Goal: Navigation & Orientation: Find specific page/section

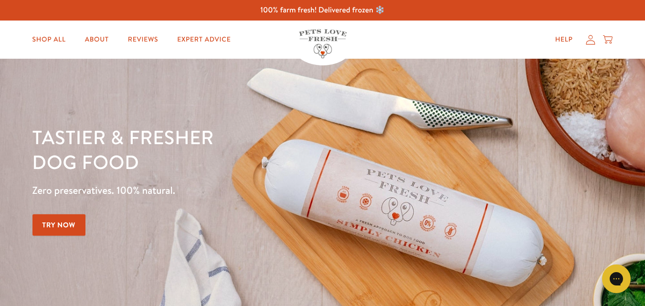
scroll to position [1160, 0]
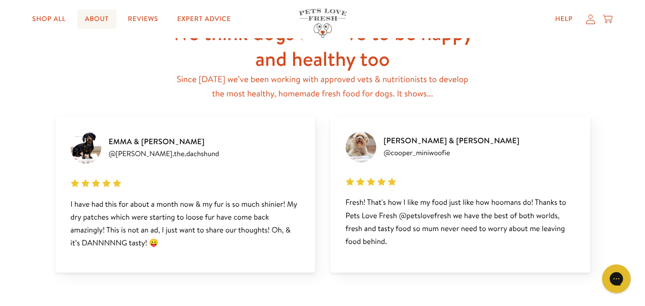
click at [99, 18] on link "About" at bounding box center [96, 19] width 39 height 19
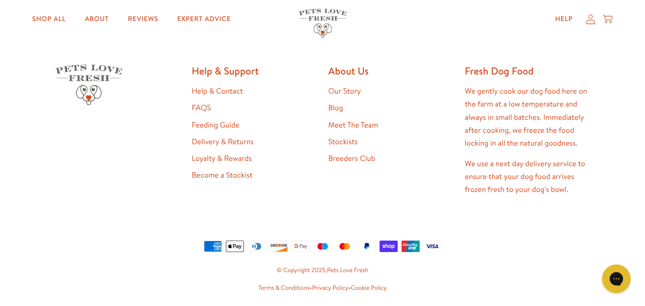
scroll to position [1909, 0]
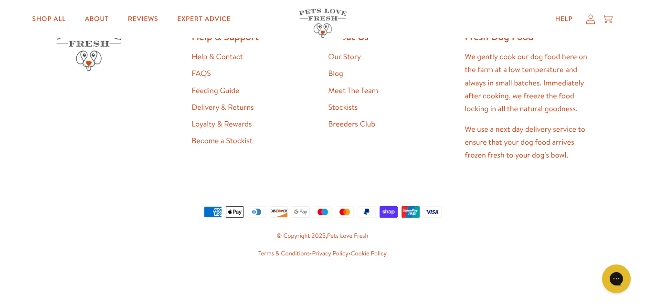
click at [322, 253] on link "Privacy Policy" at bounding box center [330, 253] width 36 height 9
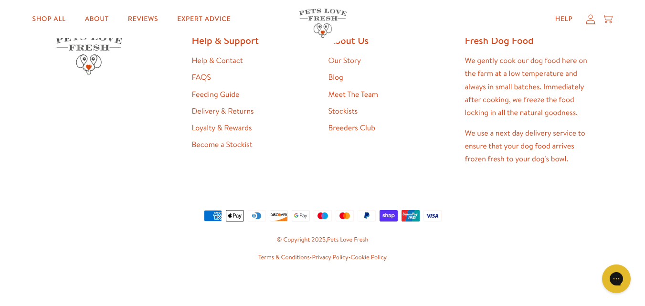
scroll to position [0, 0]
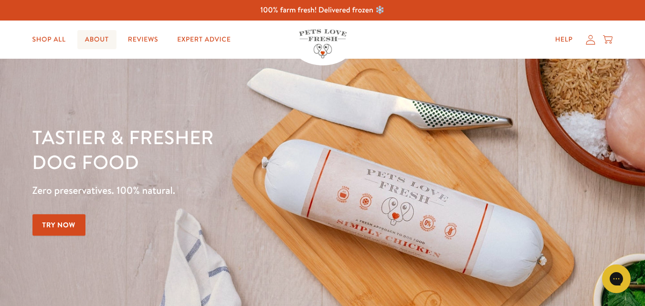
click at [92, 35] on link "About" at bounding box center [96, 39] width 39 height 19
